Goal: Task Accomplishment & Management: Use online tool/utility

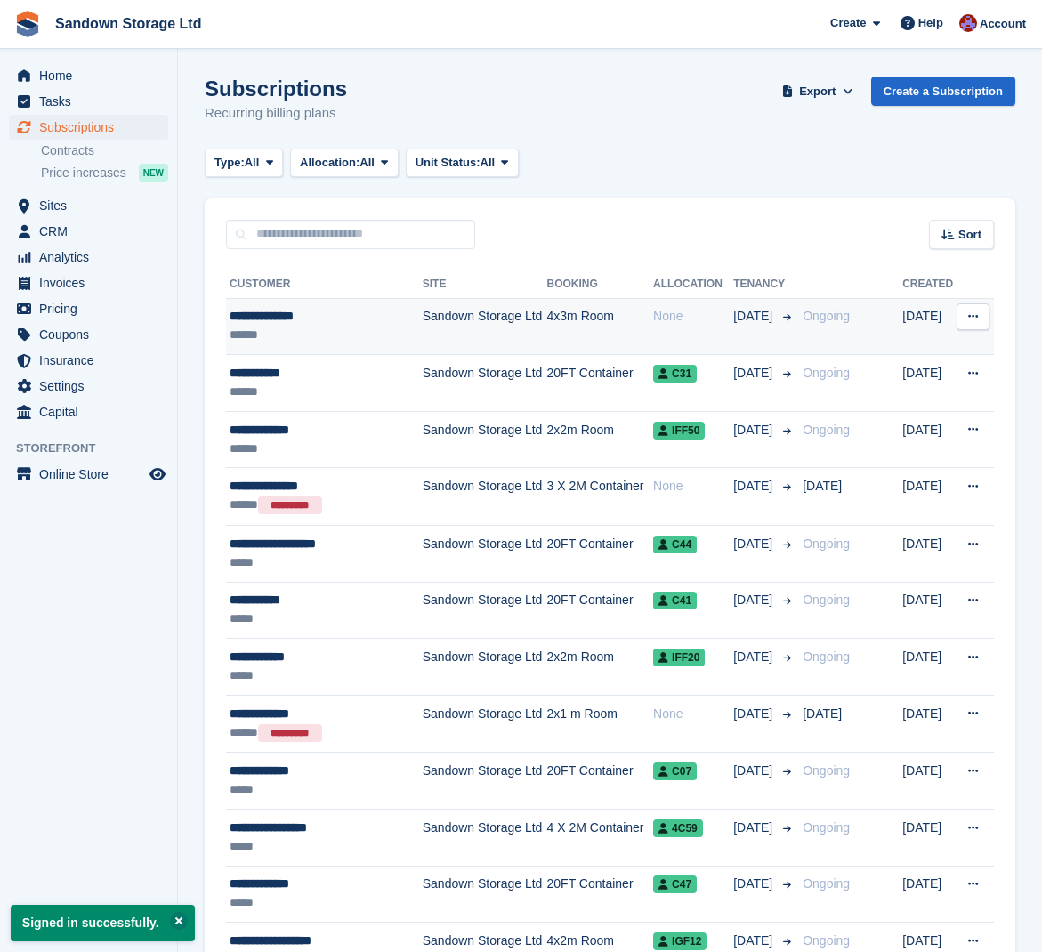
click at [348, 319] on div "**********" at bounding box center [323, 316] width 186 height 19
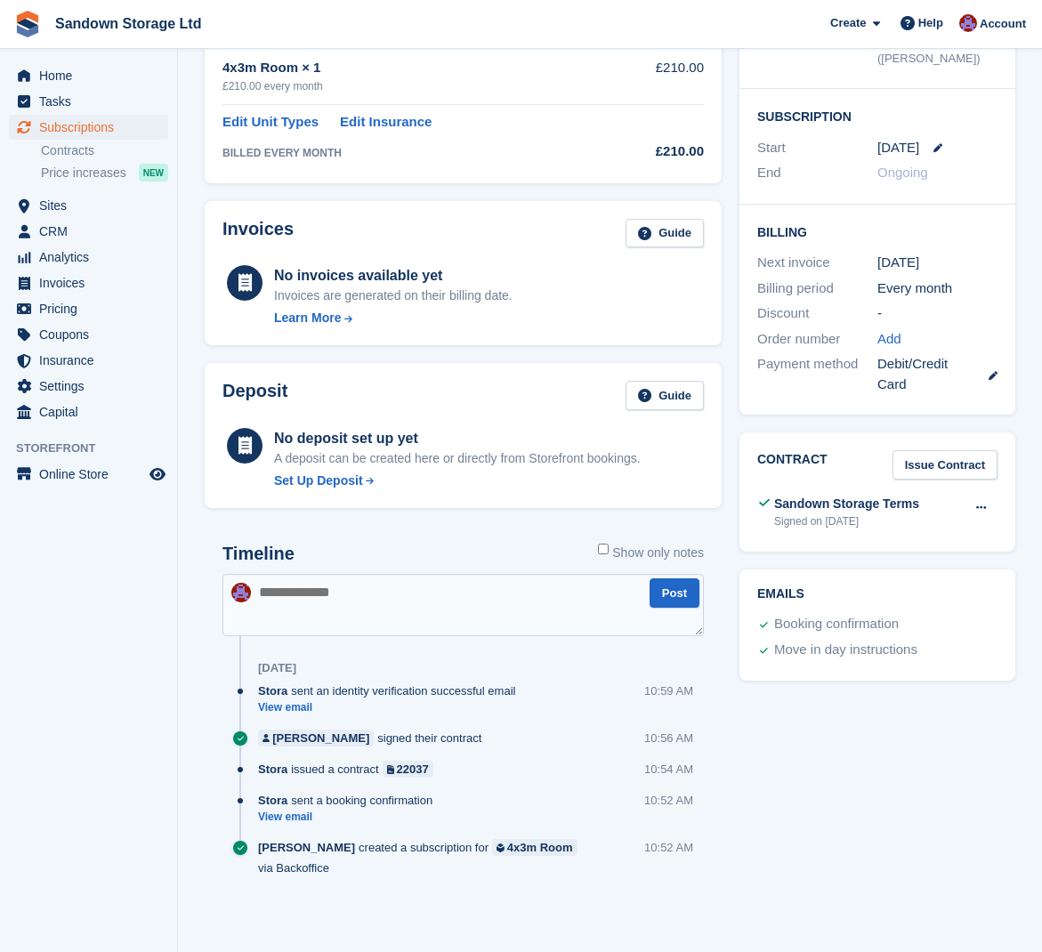
scroll to position [303, 0]
click at [988, 506] on button at bounding box center [981, 509] width 33 height 27
click at [892, 555] on p "Download" at bounding box center [912, 566] width 155 height 23
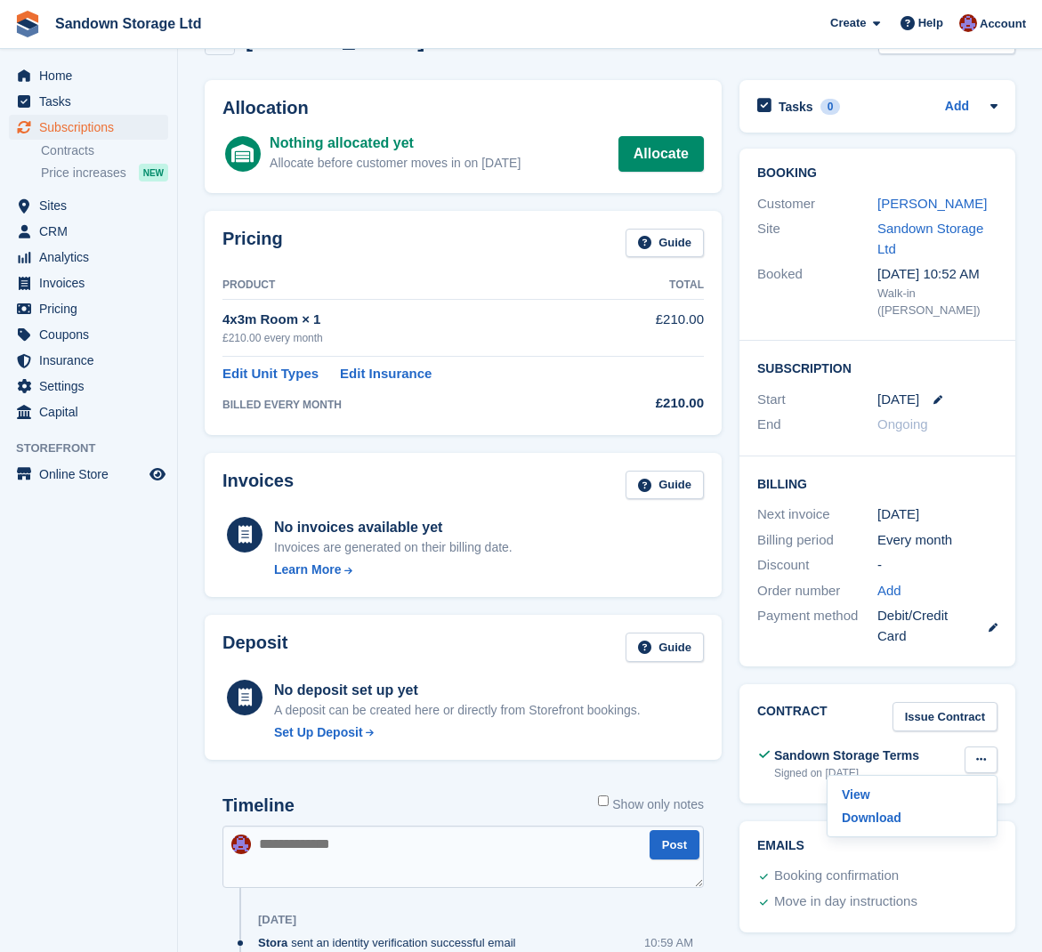
scroll to position [49, 0]
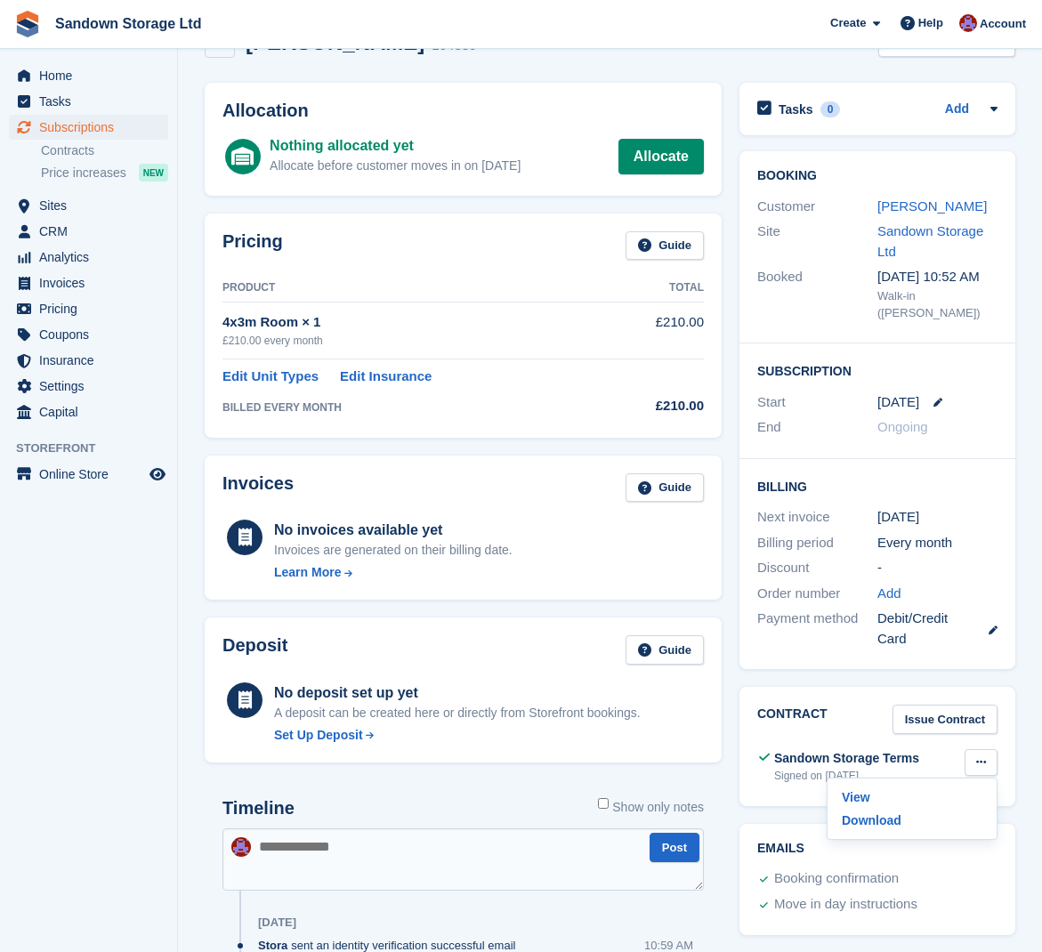
click at [498, 249] on div "Pricing Guide" at bounding box center [462, 251] width 481 height 40
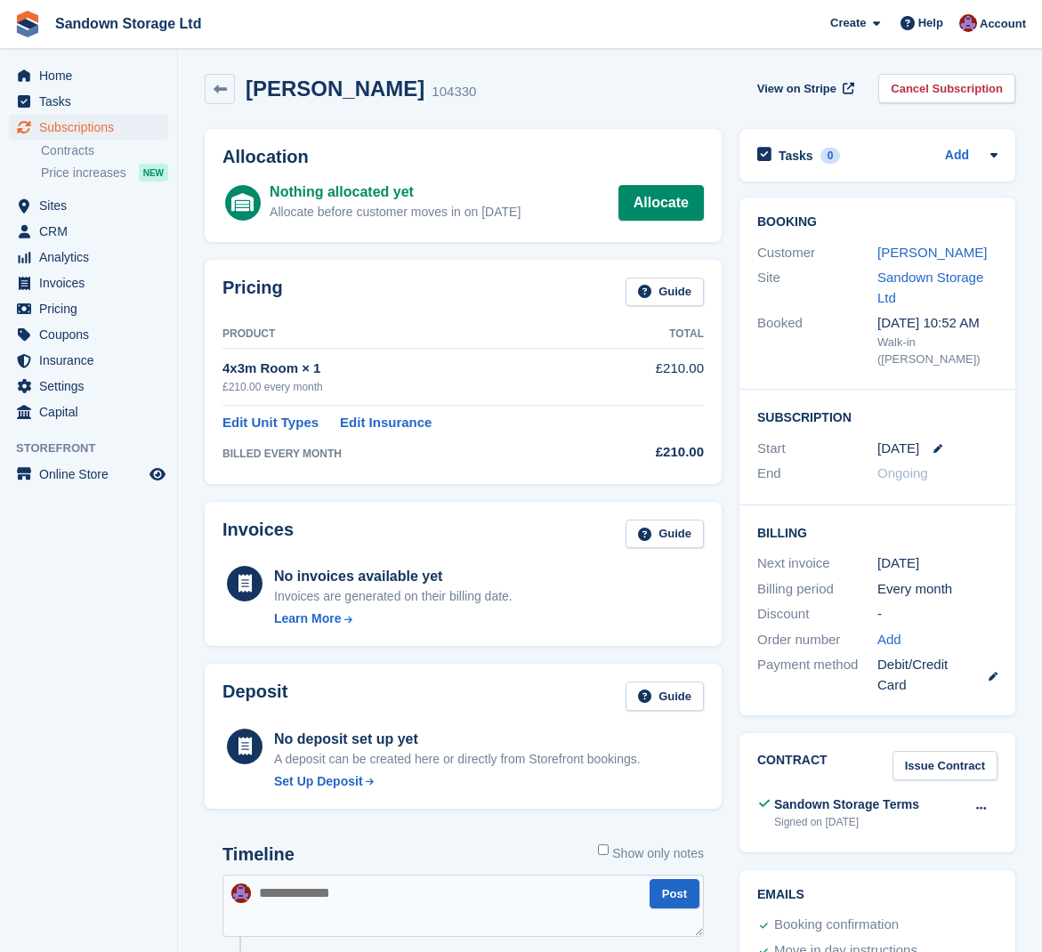
scroll to position [1, 0]
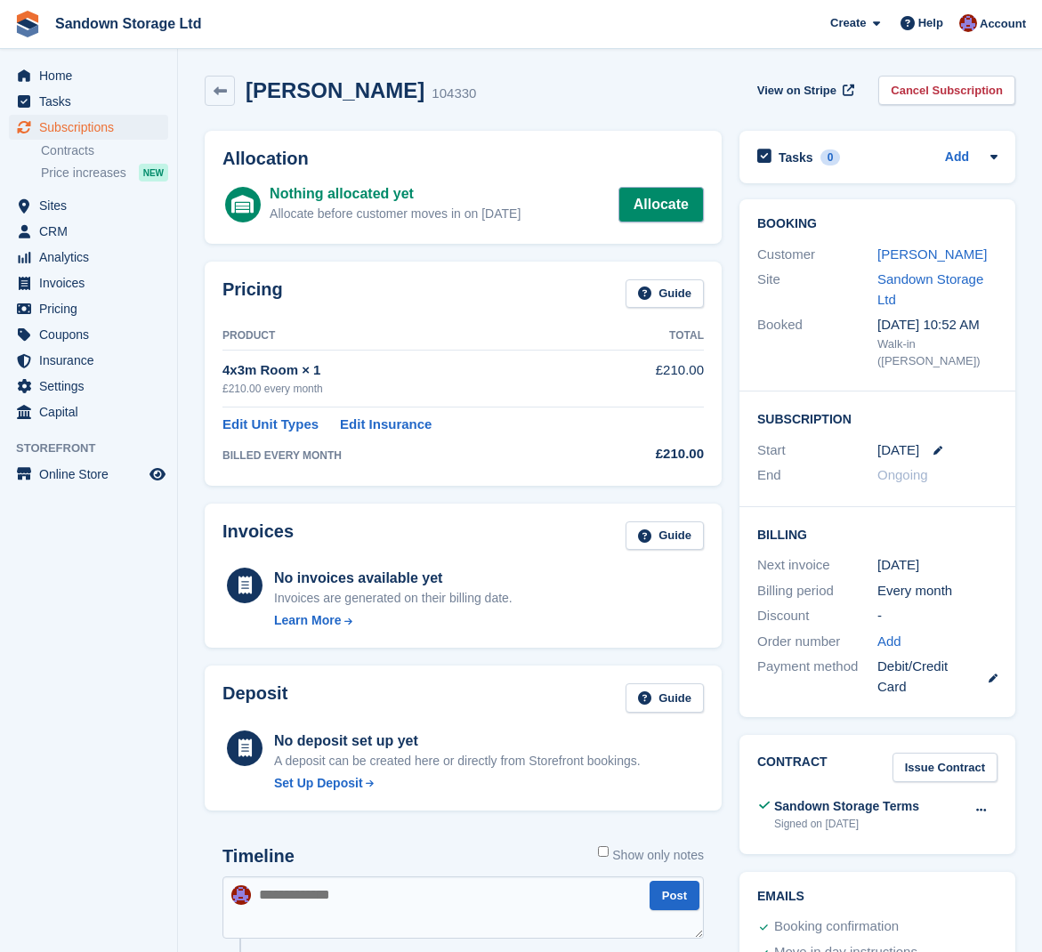
click at [640, 194] on link "Allocate" at bounding box center [660, 205] width 85 height 36
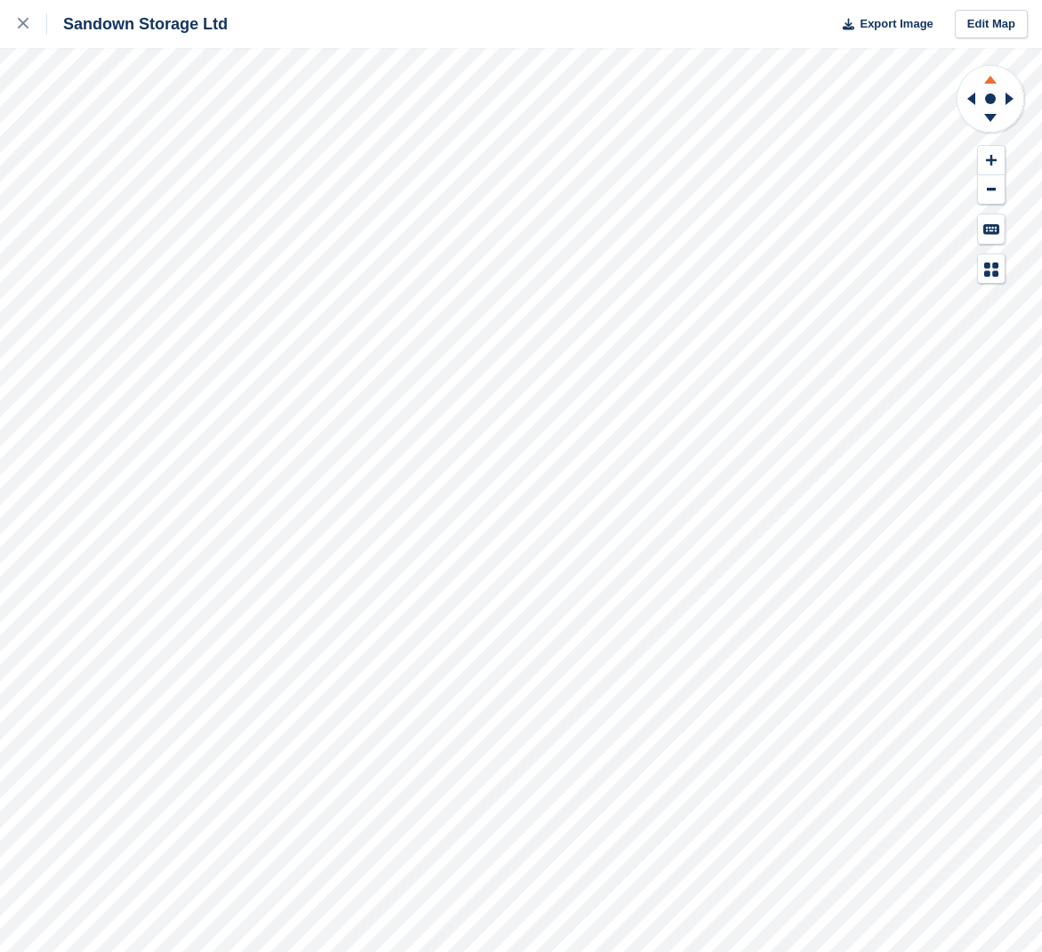
click at [991, 80] on icon at bounding box center [990, 80] width 12 height 8
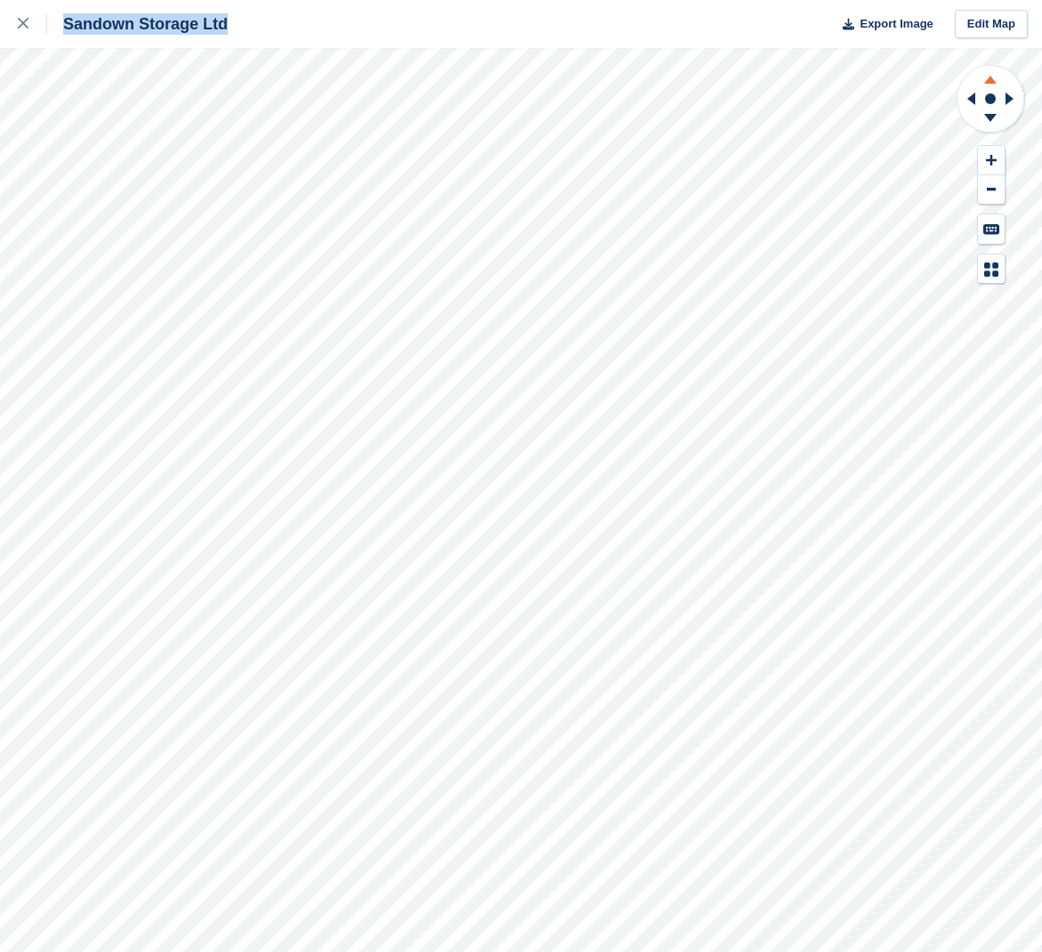
click at [991, 80] on icon at bounding box center [990, 80] width 12 height 8
drag, startPoint x: 991, startPoint y: 80, endPoint x: 957, endPoint y: 155, distance: 82.0
click at [957, 155] on div at bounding box center [991, 174] width 70 height 220
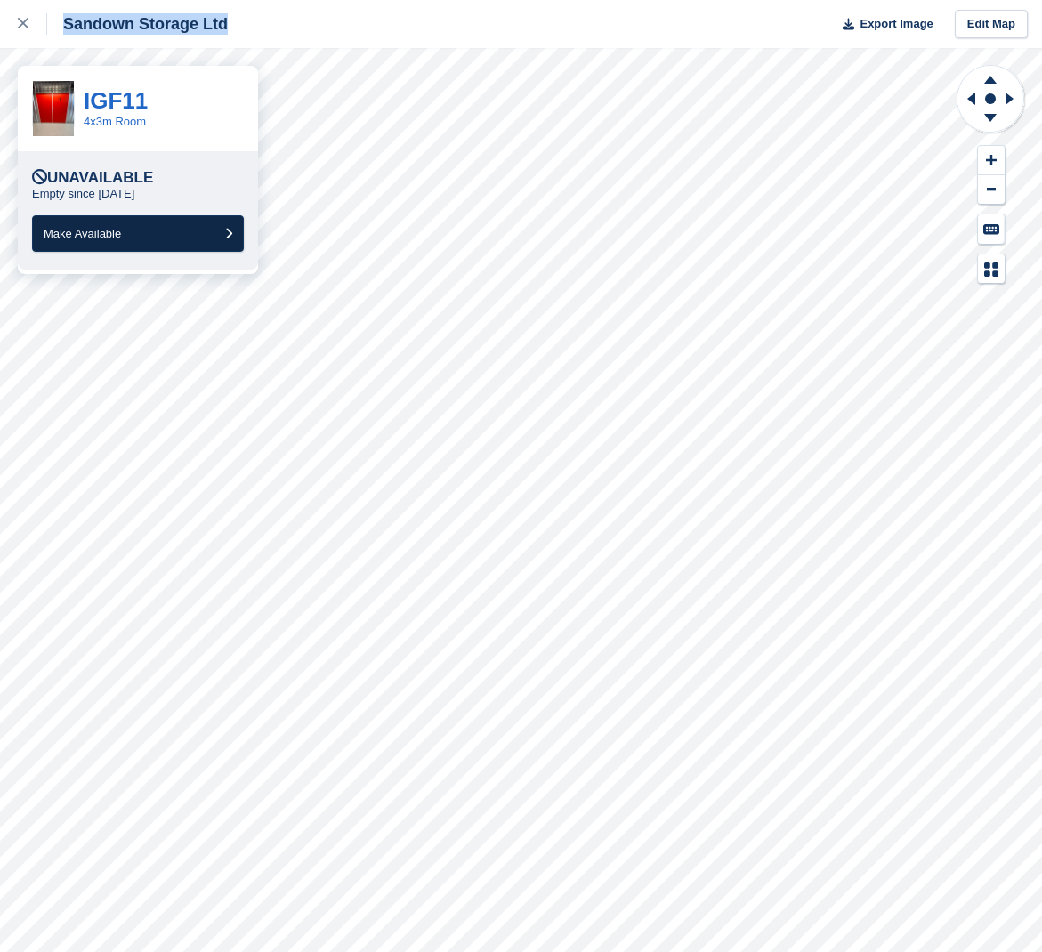
click at [114, 235] on span "Make Available" at bounding box center [82, 233] width 77 height 13
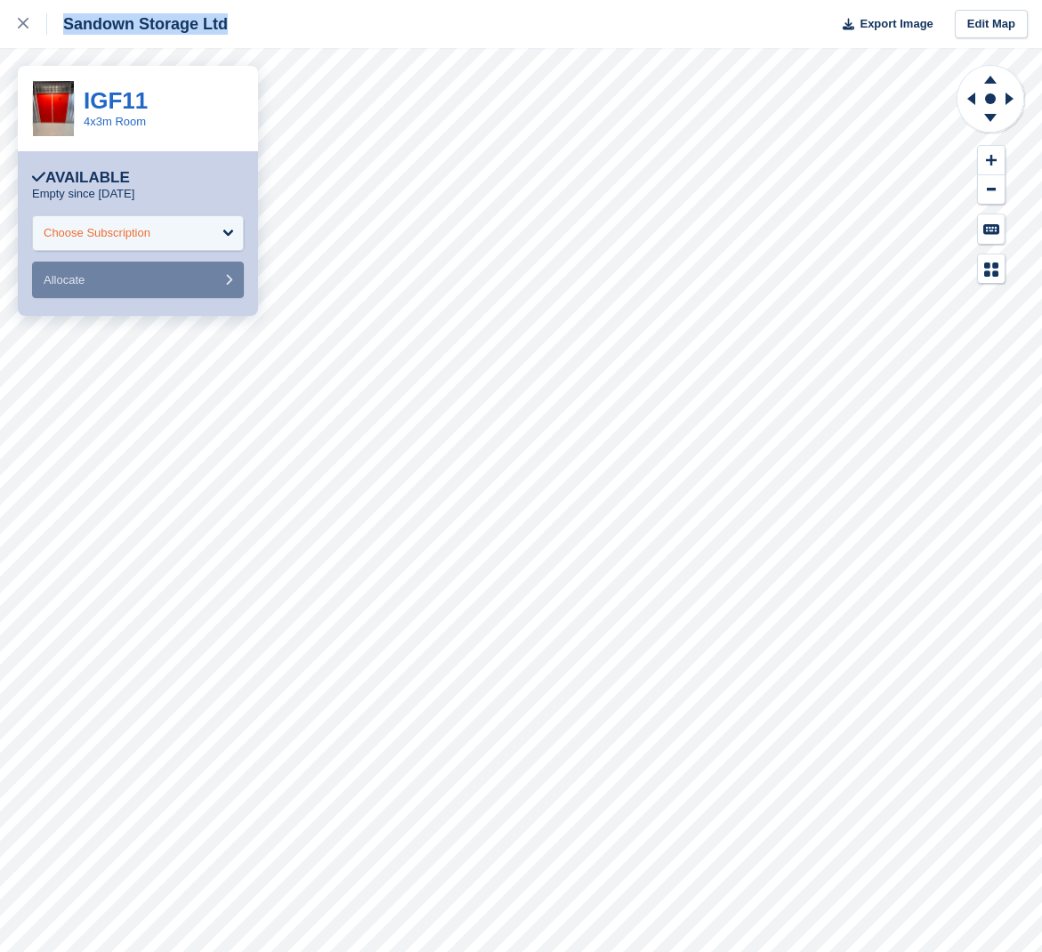
click at [180, 235] on div "Choose Subscription" at bounding box center [138, 233] width 212 height 36
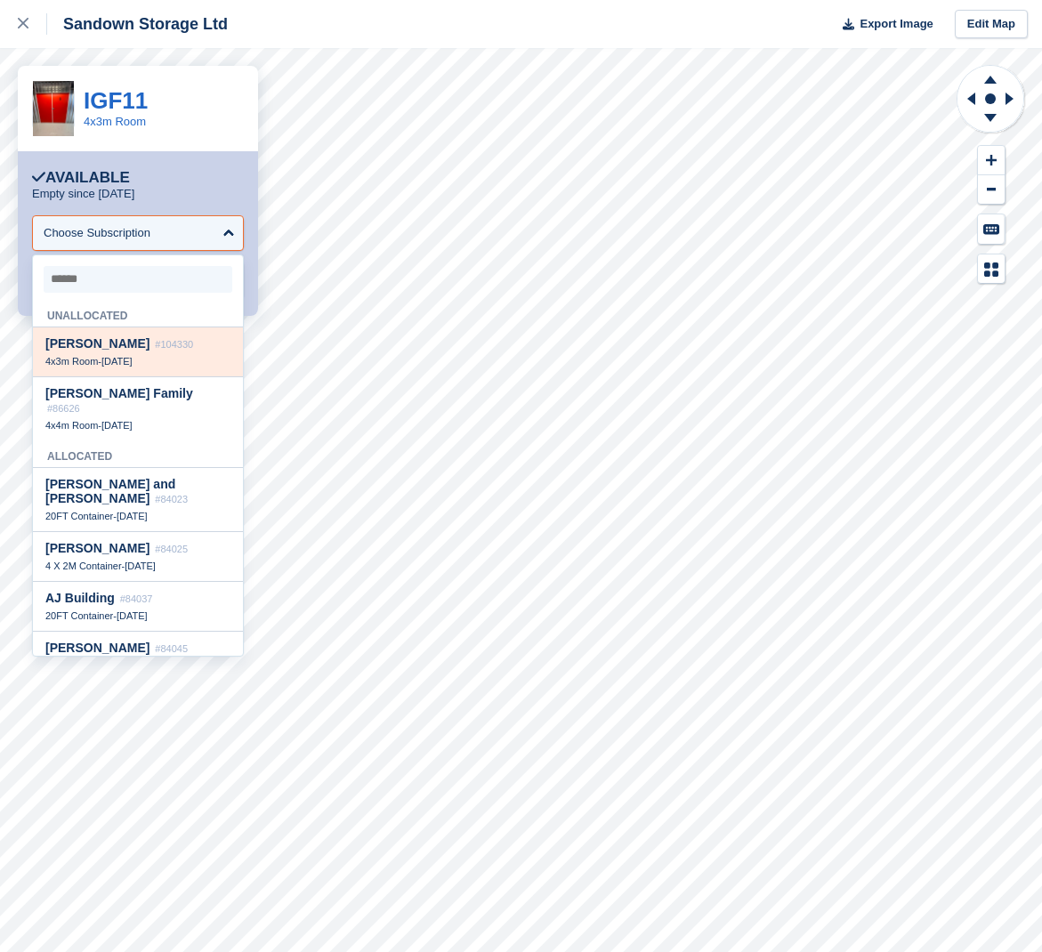
click at [166, 343] on span "#104330" at bounding box center [174, 344] width 38 height 11
select select "******"
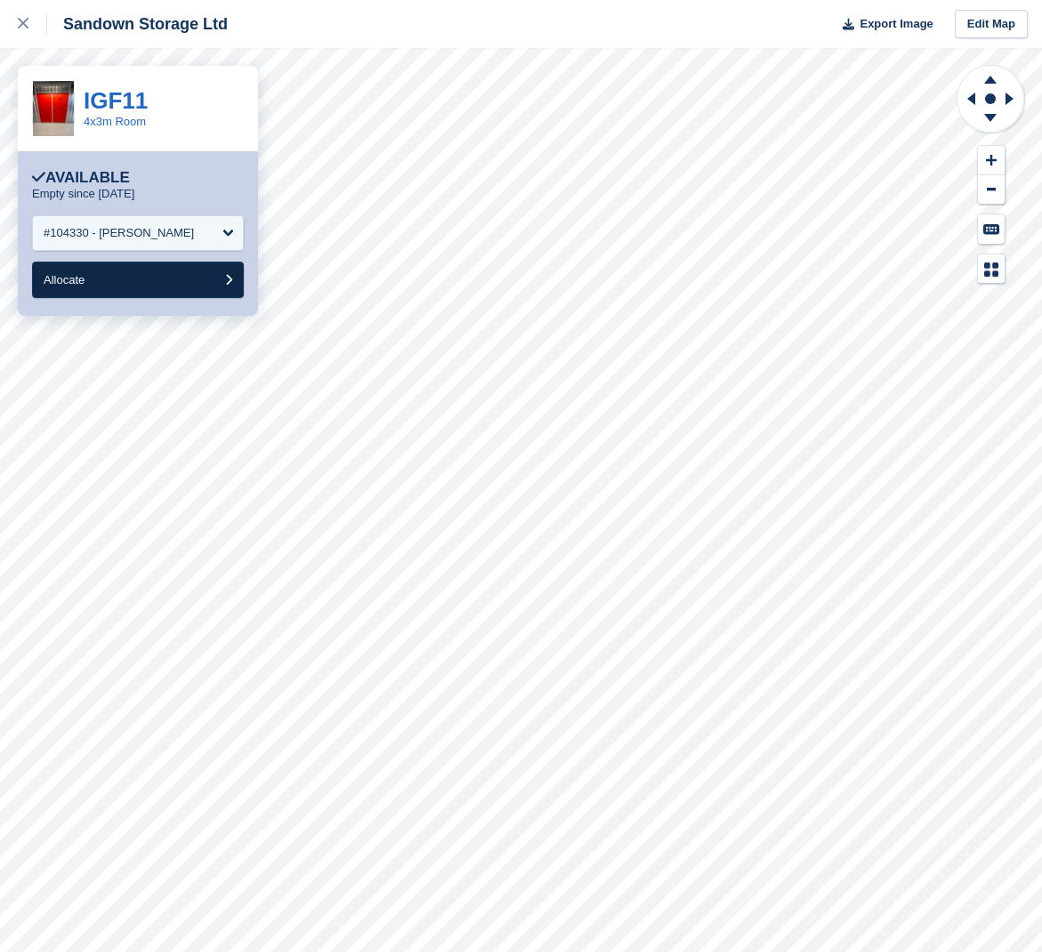
click at [96, 277] on button "Allocate" at bounding box center [138, 280] width 212 height 36
